Goal: Find specific page/section: Find specific page/section

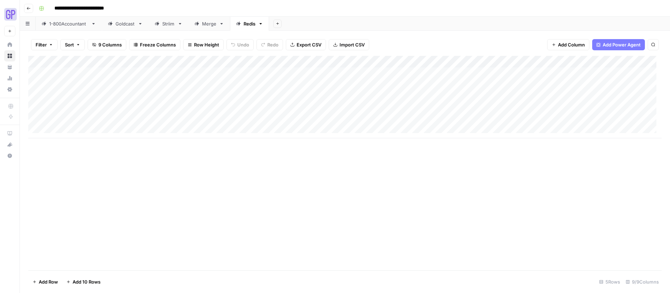
click at [27, 8] on icon "button" at bounding box center [28, 8] width 3 height 3
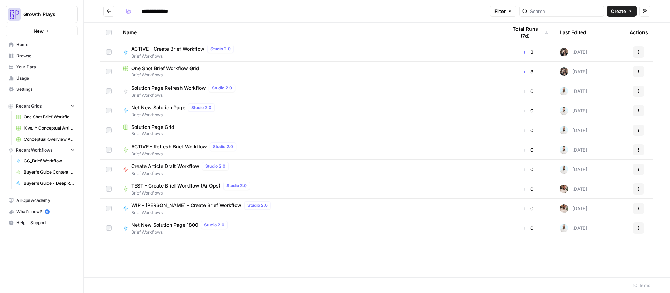
click at [160, 69] on span "One Shot Brief Workflow Grid" at bounding box center [165, 68] width 68 height 7
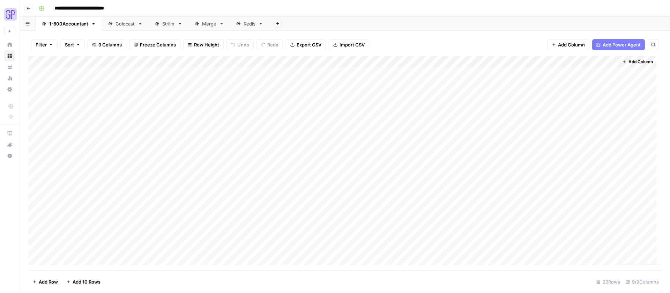
click at [244, 25] on div "Redis" at bounding box center [250, 23] width 12 height 7
